Goal: Share content

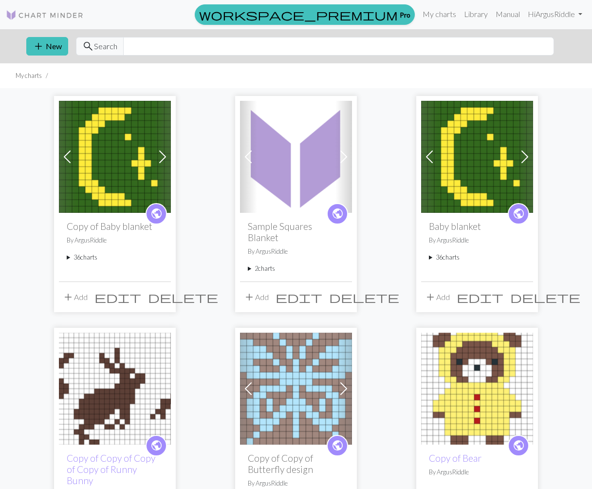
click at [253, 263] on div "public Sample Squares Blanket By ArgusRiddle 2 charts Garter Stitch Square dele…" at bounding box center [296, 247] width 112 height 68
click at [260, 264] on summary "2 charts" at bounding box center [296, 268] width 96 height 9
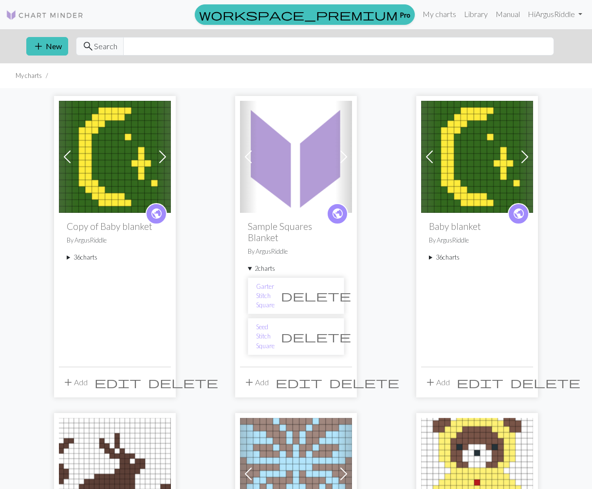
click at [334, 215] on span "public" at bounding box center [338, 213] width 12 height 15
